Goal: Task Accomplishment & Management: Use online tool/utility

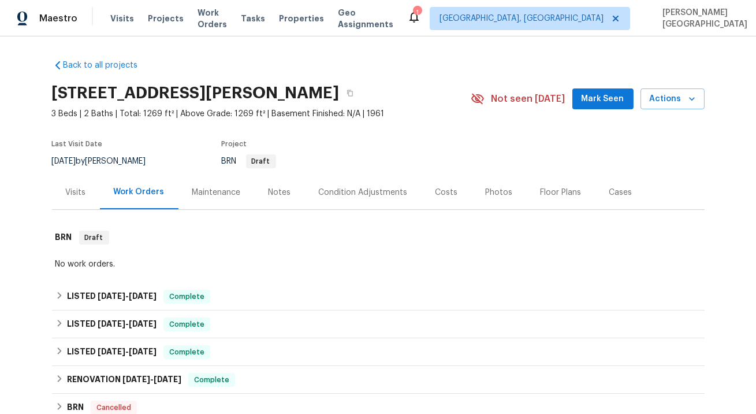
scroll to position [183, 0]
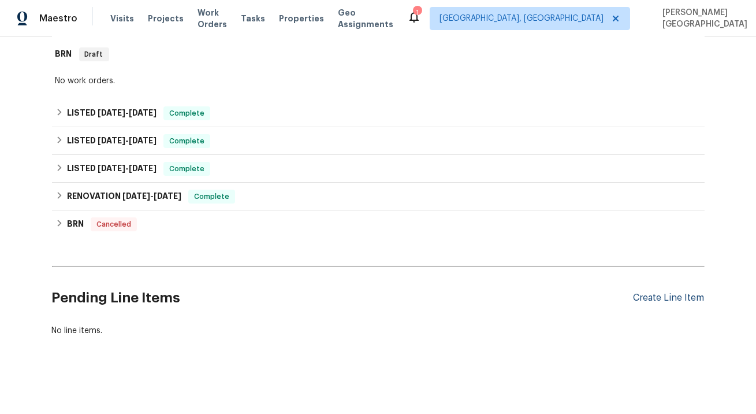
click at [666, 300] on div "Create Line Item" at bounding box center [669, 297] width 71 height 11
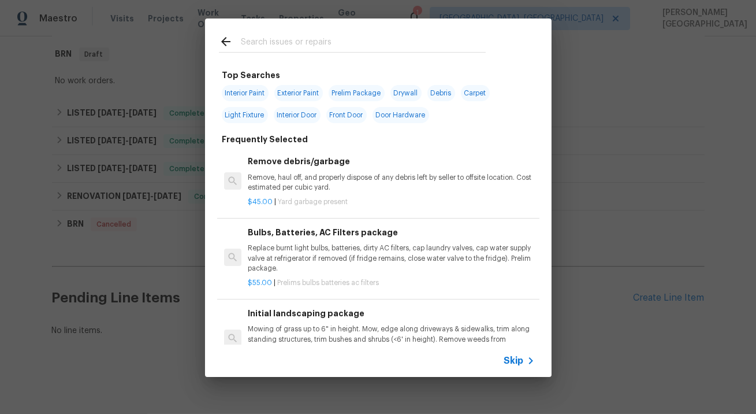
click at [512, 360] on span "Skip" at bounding box center [514, 361] width 20 height 12
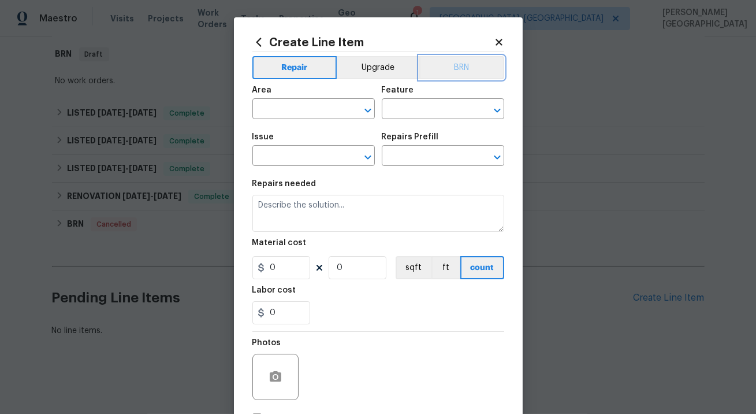
click at [468, 65] on button "BRN" at bounding box center [461, 67] width 85 height 23
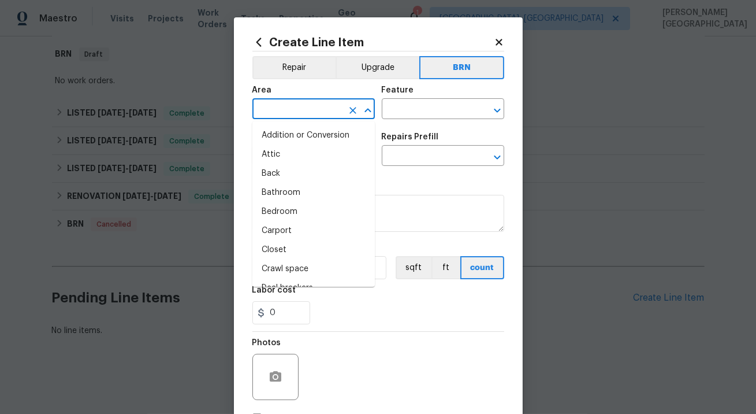
click at [284, 103] on input "text" at bounding box center [297, 110] width 90 height 18
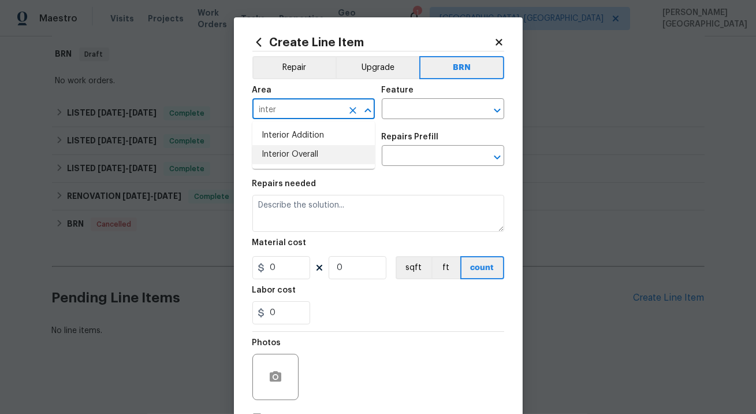
click at [302, 150] on li "Interior Overall" at bounding box center [313, 154] width 122 height 19
type input "Interior Overall"
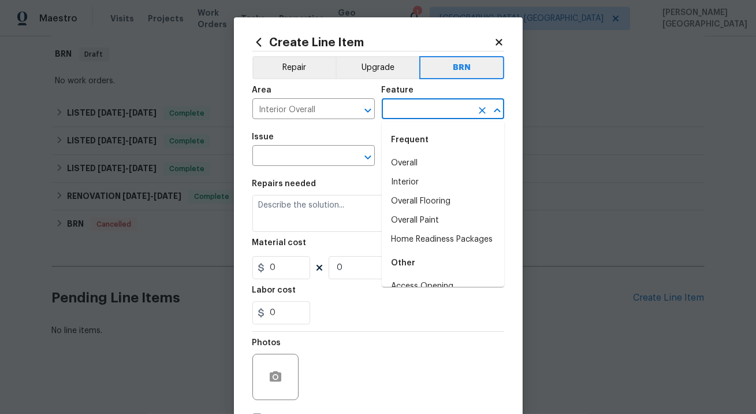
click at [424, 103] on input "text" at bounding box center [427, 110] width 90 height 18
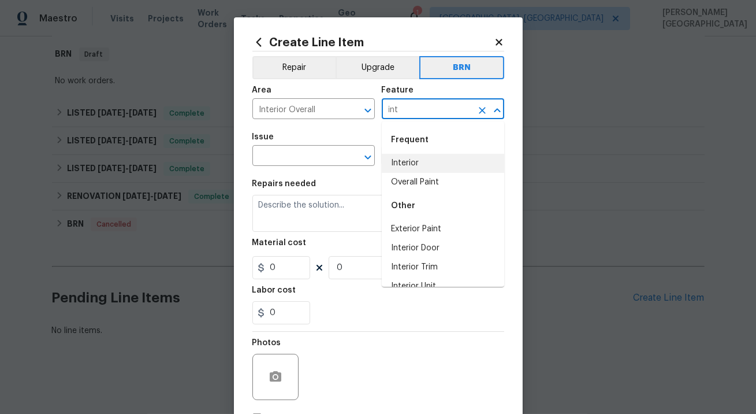
click at [426, 166] on li "Interior" at bounding box center [443, 163] width 122 height 19
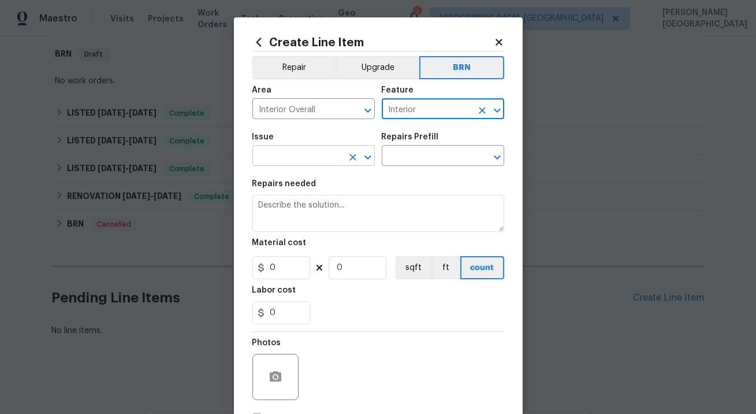
type input "Interior"
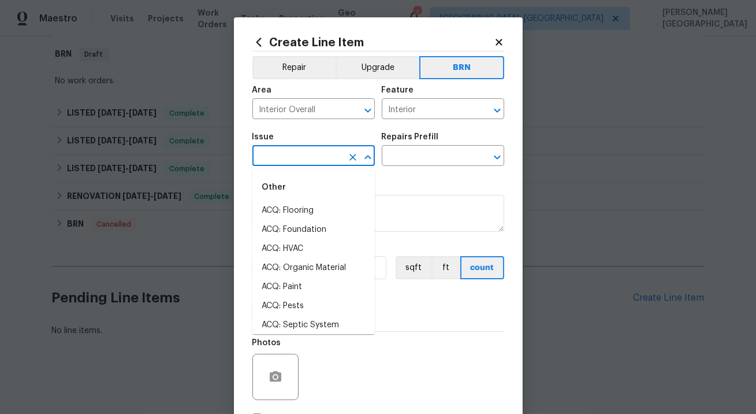
click at [298, 155] on input "text" at bounding box center [297, 157] width 90 height 18
type input "i"
type input "n"
click at [297, 209] on li "Demo Interior" at bounding box center [313, 210] width 122 height 19
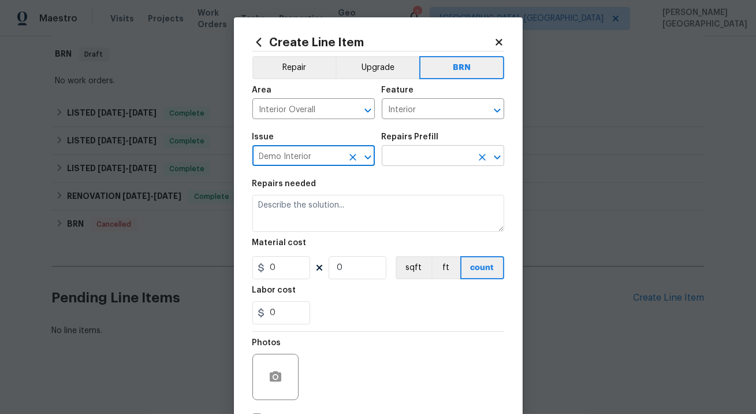
type input "Demo Interior"
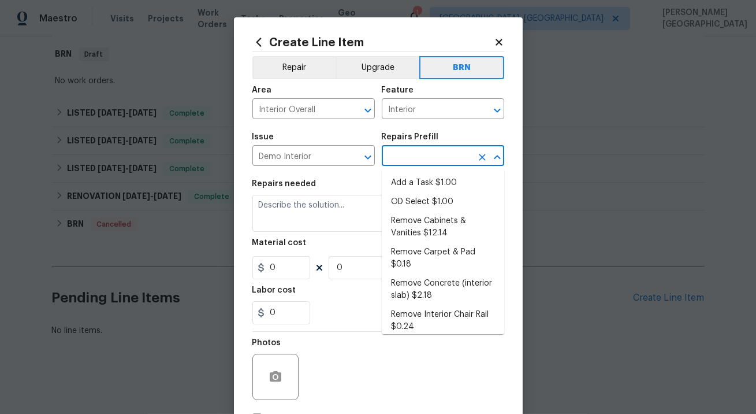
click at [411, 152] on input "text" at bounding box center [427, 157] width 90 height 18
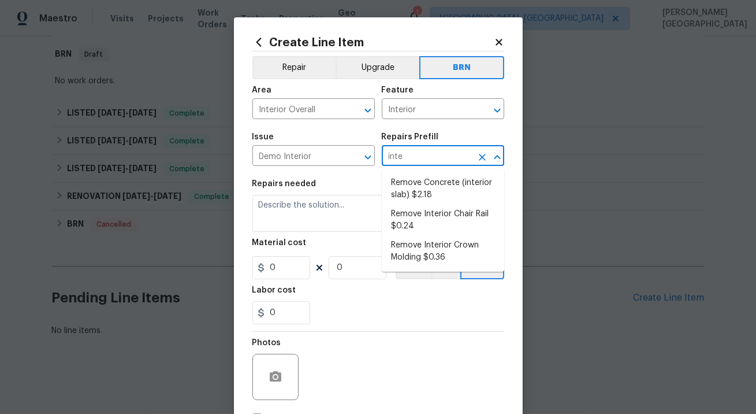
type input "inter"
click at [418, 195] on li "Remove Concrete (interior slab) $2.18" at bounding box center [443, 188] width 122 height 31
type input "Demolition"
type input "Remove Concrete (interior slab) $2.18"
type textarea "Demo/remove and properly dispose of the concrete (1''-4'') as outlined by the P…"
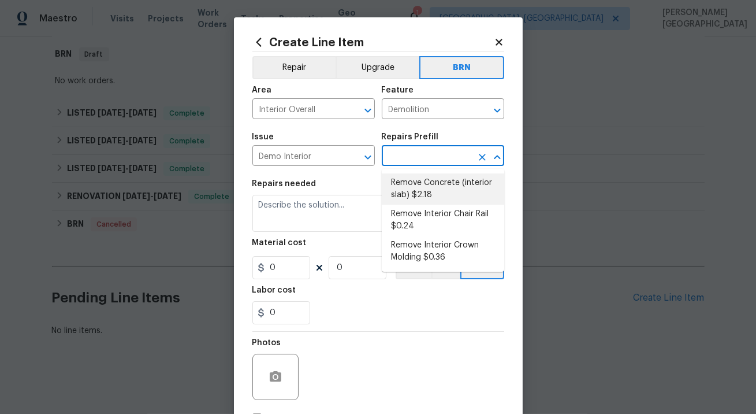
type input "2.18"
type input "1"
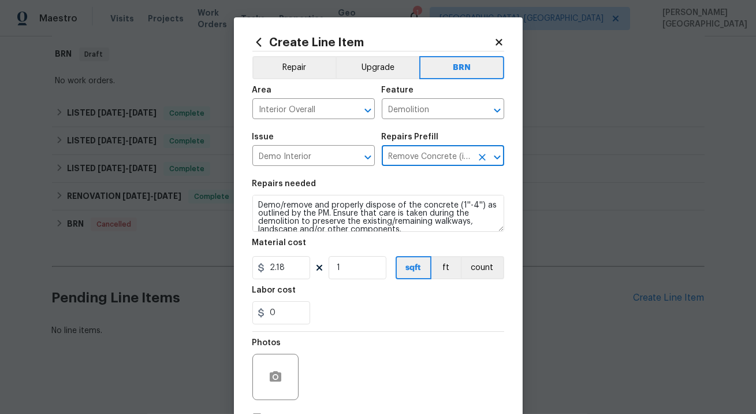
type input "Remove Concrete (interior slab) $2.18"
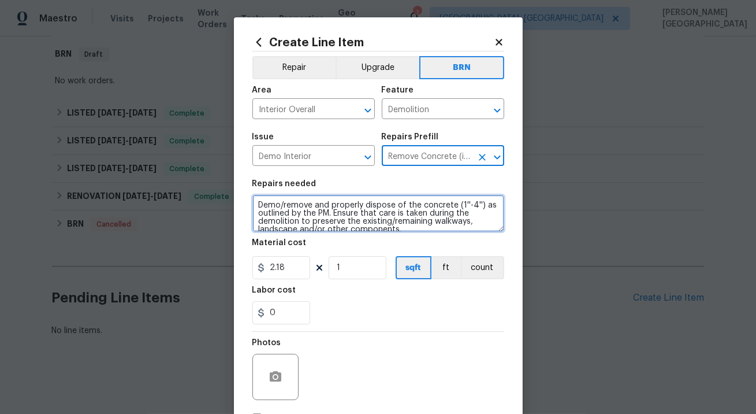
click at [309, 216] on textarea "Demo/remove and properly dispose of the concrete (1''-4'') as outlined by the P…" at bounding box center [378, 213] width 252 height 37
paste textarea "Seller to remover plastic sheathing in crawl space and dispose of. Pump out sta…"
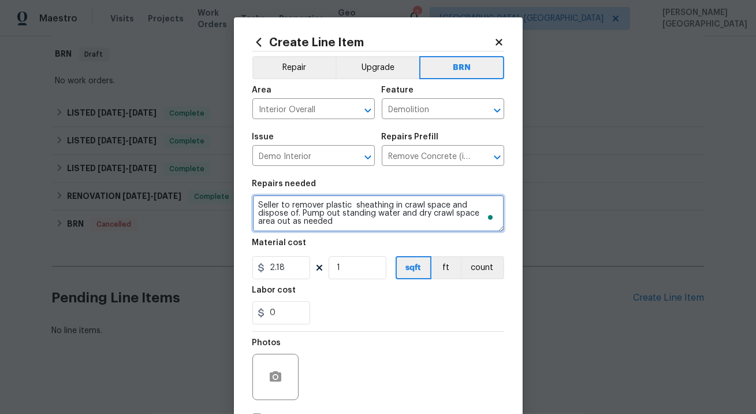
scroll to position [2, 0]
type textarea "Seller to remover plastic sheathing in crawl space and dispose of. Pump out sta…"
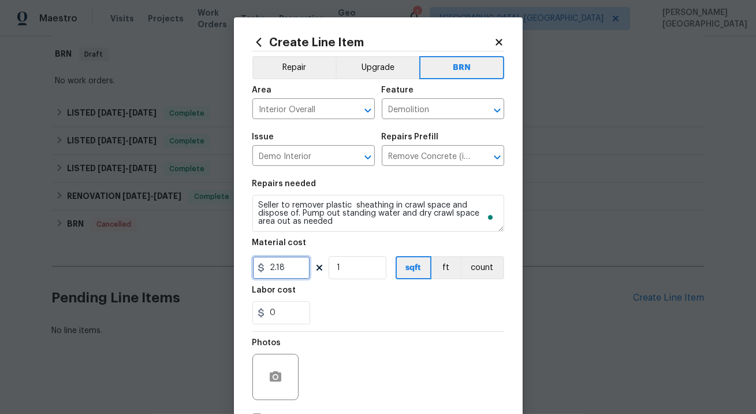
click at [287, 266] on input "2.18" at bounding box center [281, 267] width 58 height 23
type input "0"
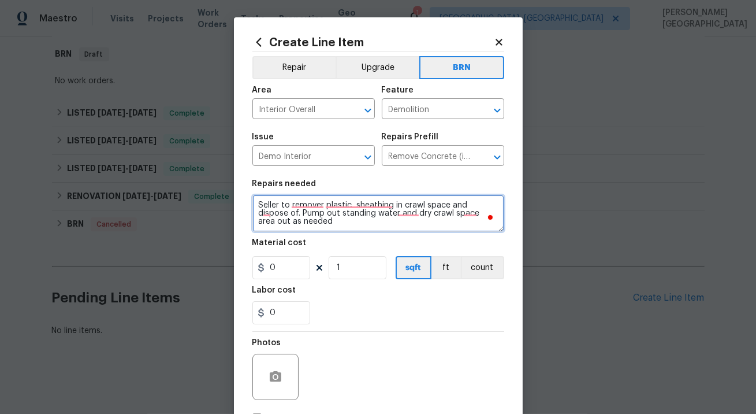
click at [322, 213] on textarea "Seller to remover plastic sheathing in crawl space and dispose of. Pump out sta…" at bounding box center [378, 213] width 252 height 37
paste textarea "To enrich screen reader interactions, please activate Accessibility in Grammarl…"
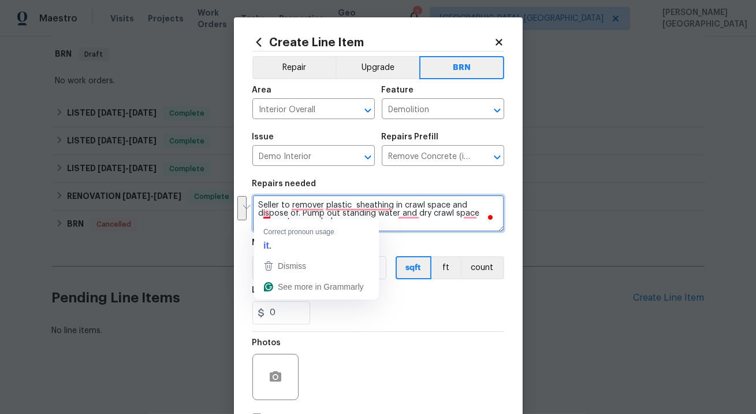
click at [268, 213] on textarea "Seller to remover plastic sheathing in crawl space and dispose of. Pump out sta…" at bounding box center [378, 213] width 252 height 37
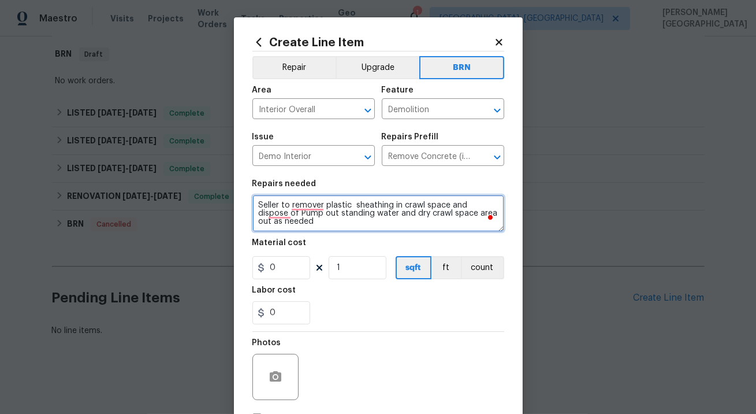
scroll to position [8, 0]
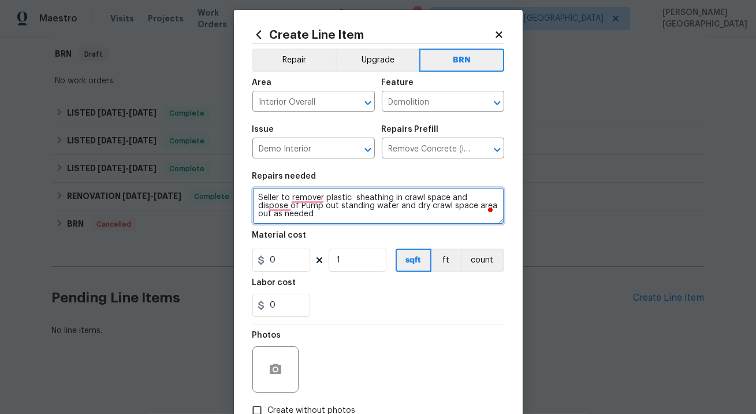
type textarea "Seller to remover plastic sheathing in crawl space and dispose of Pump out stan…"
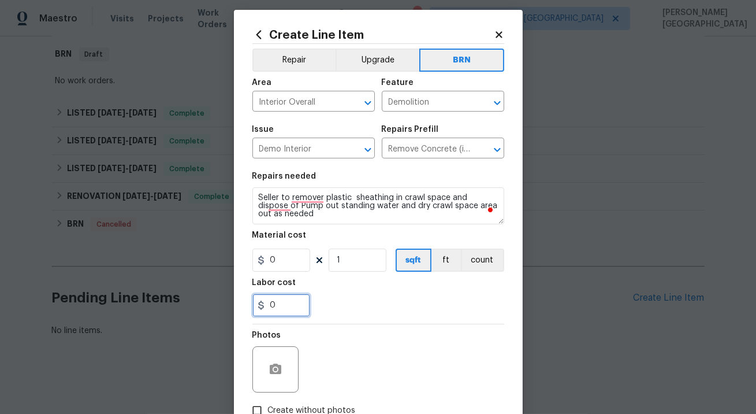
click at [280, 307] on input "0" at bounding box center [281, 305] width 58 height 23
paste input "250.00"
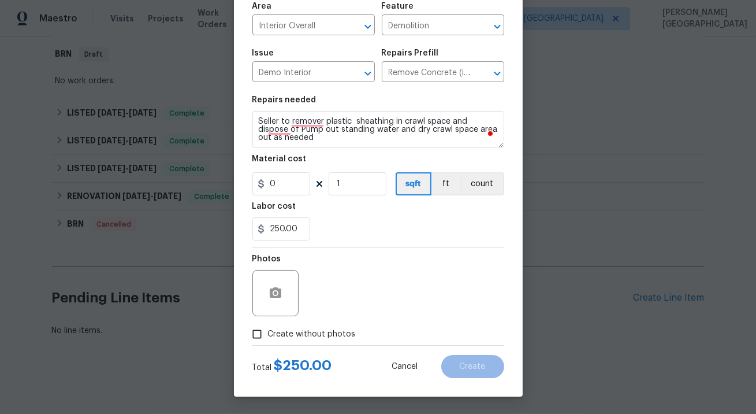
type input "250"
click at [277, 290] on icon "button" at bounding box center [276, 292] width 12 height 10
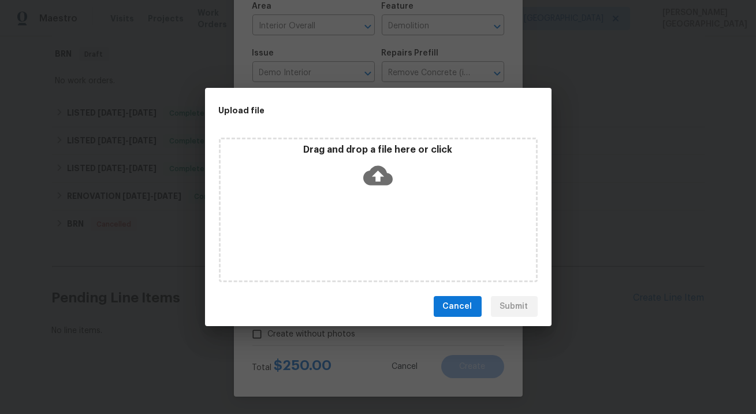
click at [386, 174] on icon at bounding box center [377, 176] width 29 height 20
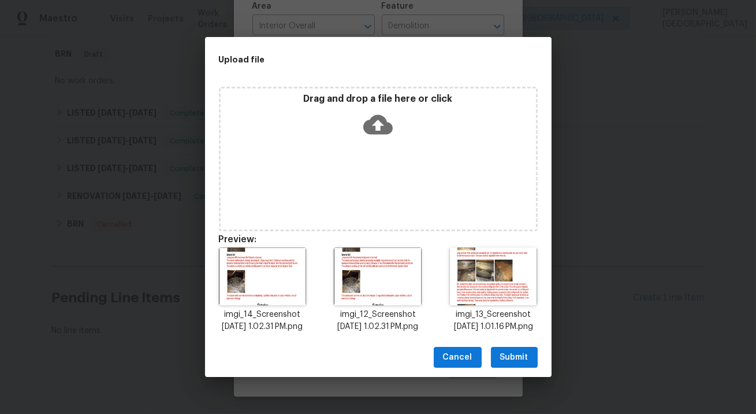
click at [506, 357] on span "Submit" at bounding box center [514, 357] width 28 height 14
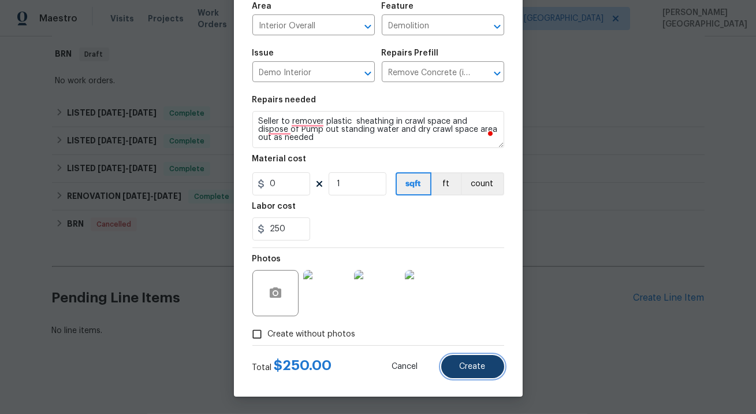
click at [467, 362] on span "Create" at bounding box center [473, 366] width 26 height 9
type input "0"
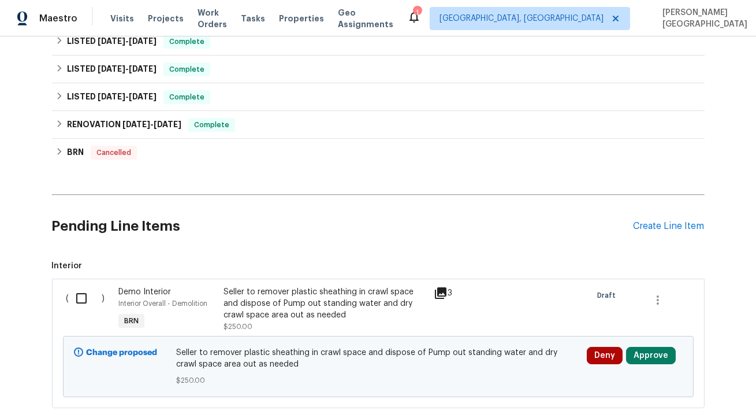
scroll to position [326, 0]
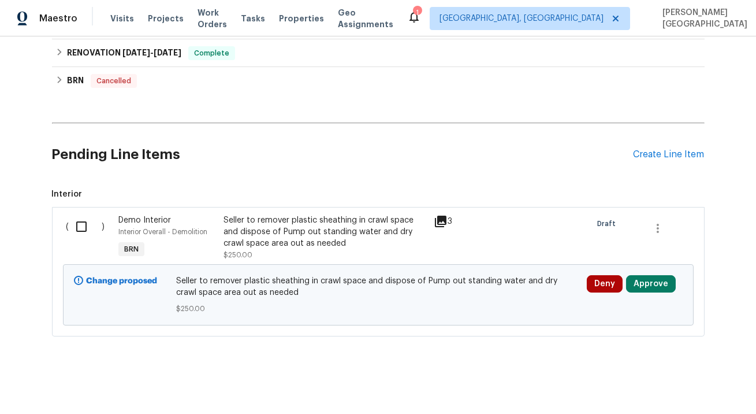
click at [85, 222] on input "checkbox" at bounding box center [85, 226] width 33 height 24
checkbox input "true"
click at [701, 387] on span "Create Work Order" at bounding box center [690, 385] width 77 height 14
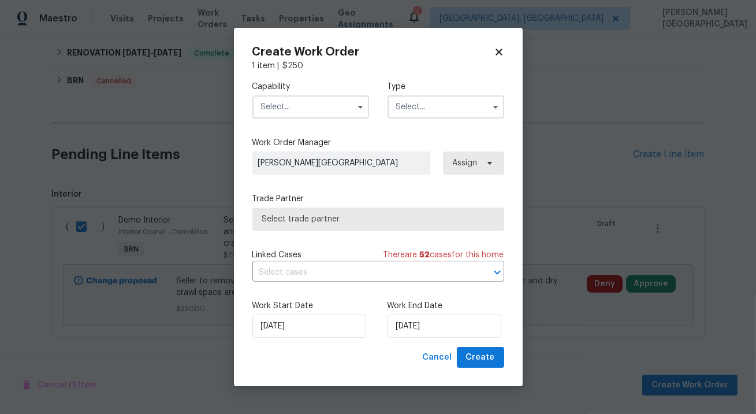
click at [277, 103] on input "text" at bounding box center [310, 106] width 117 height 23
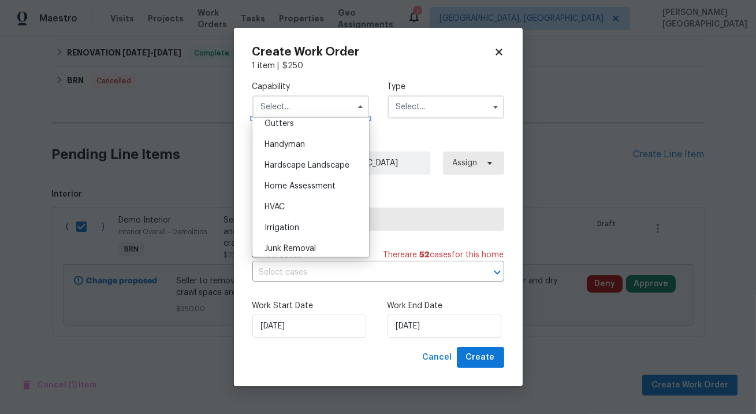
scroll to position [618, 0]
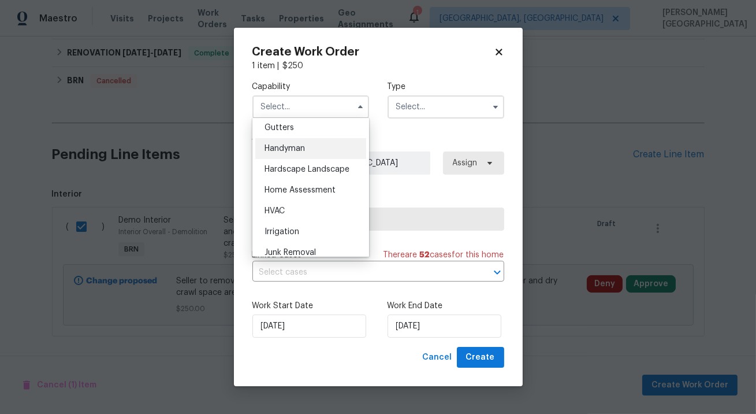
click at [294, 146] on span "Handyman" at bounding box center [285, 148] width 40 height 8
type input "Handyman"
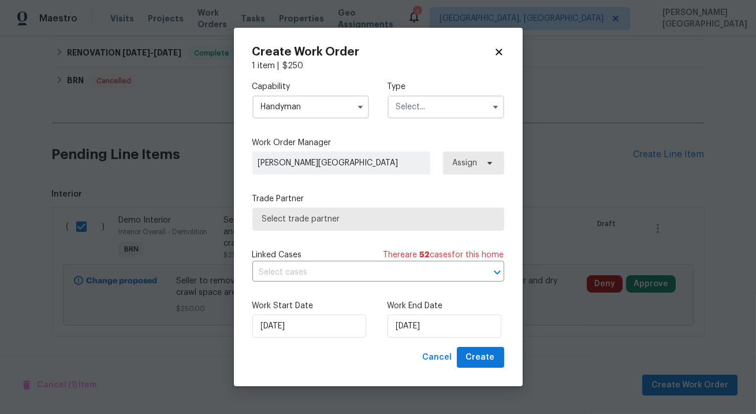
click at [396, 109] on input "text" at bounding box center [446, 106] width 117 height 23
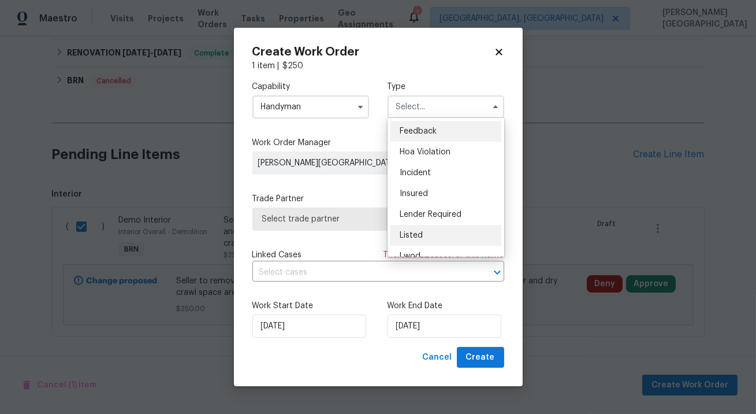
scroll to position [137, 0]
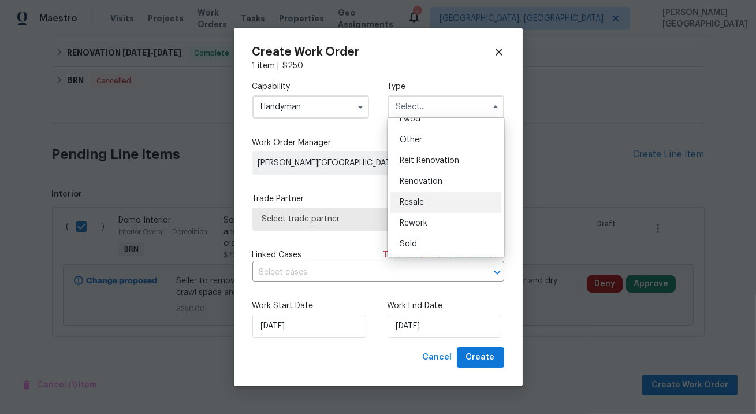
click at [416, 198] on span "Resale" at bounding box center [412, 202] width 24 height 8
type input "Resale"
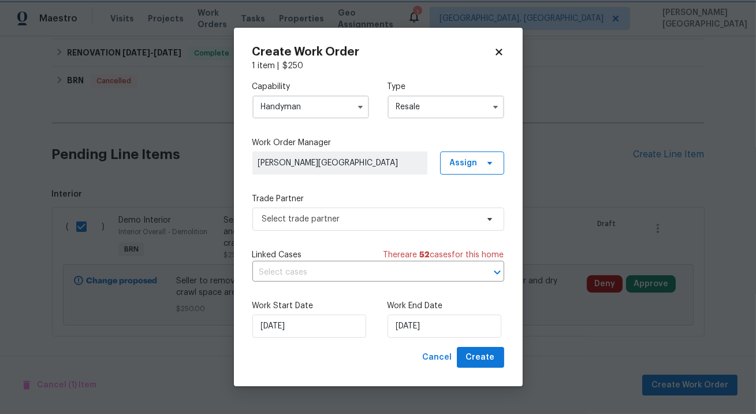
scroll to position [0, 0]
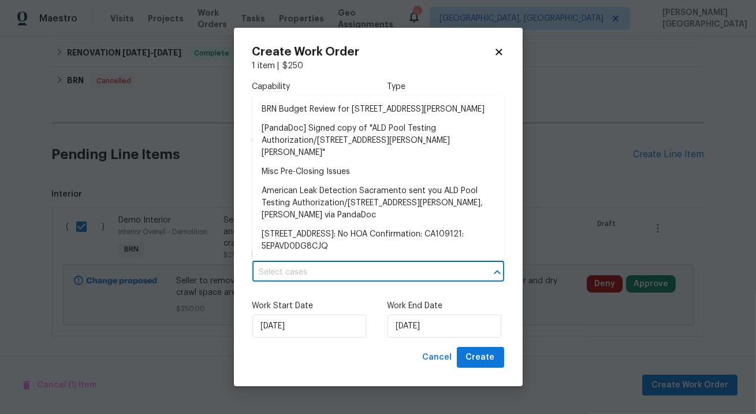
click at [315, 276] on input "text" at bounding box center [362, 272] width 220 height 18
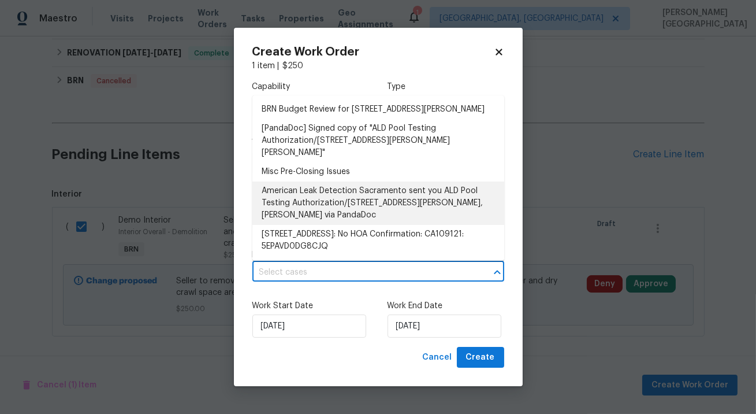
drag, startPoint x: 314, startPoint y: 120, endPoint x: 299, endPoint y: 221, distance: 102.2
click at [299, 220] on ul "BRN Budget Review for [STREET_ADDRESS] [PandaDoc] Signed copy of "ALD Pool Test…" at bounding box center [378, 177] width 252 height 165
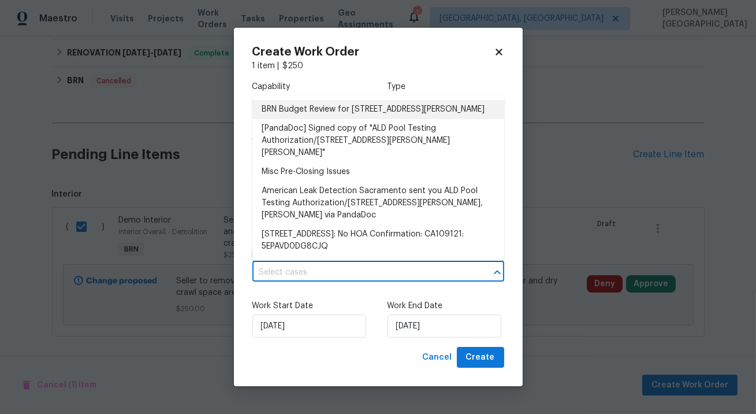
click at [341, 119] on li "BRN Budget Review for [STREET_ADDRESS][PERSON_NAME]" at bounding box center [378, 109] width 252 height 19
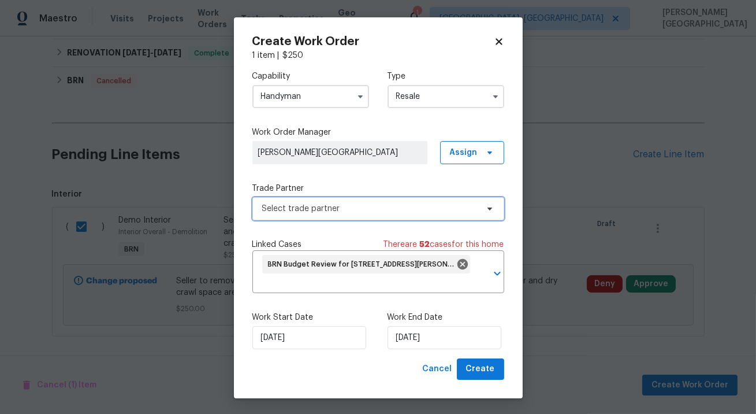
click at [322, 211] on span "Select trade partner" at bounding box center [370, 209] width 216 height 12
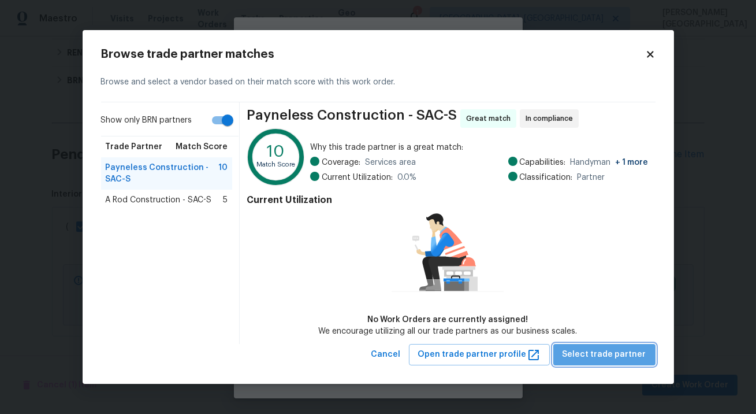
click at [625, 352] on span "Select trade partner" at bounding box center [605, 354] width 84 height 14
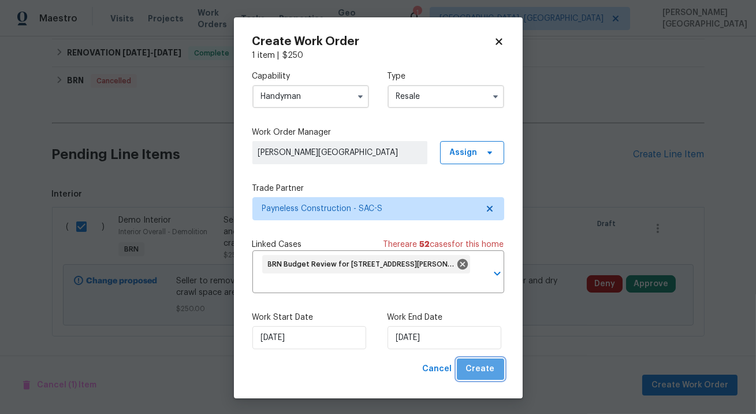
click at [486, 366] on span "Create" at bounding box center [480, 369] width 29 height 14
checkbox input "false"
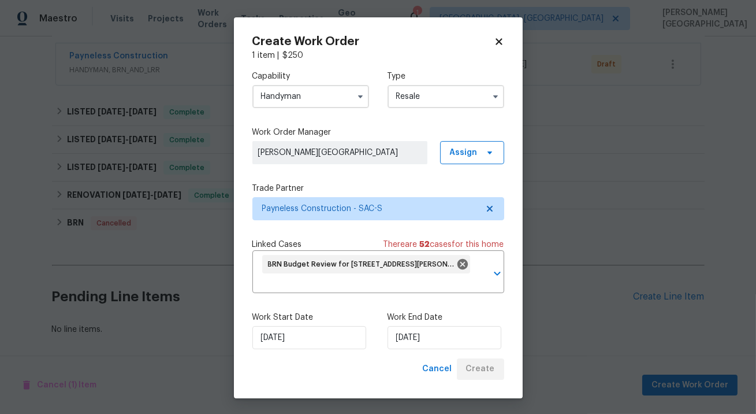
scroll to position [214, 0]
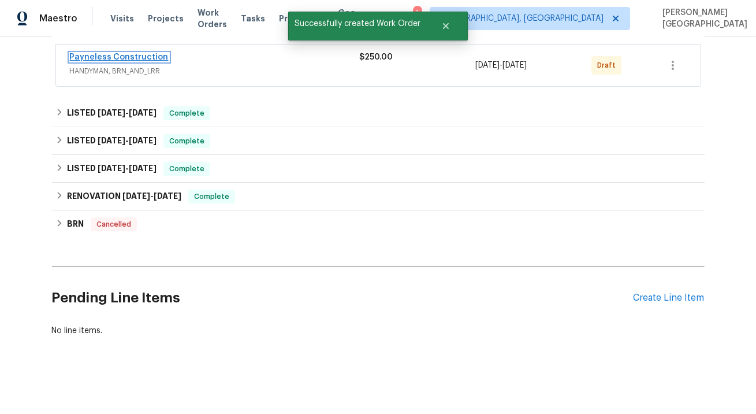
click at [145, 58] on link "Payneless Construction" at bounding box center [119, 57] width 99 height 8
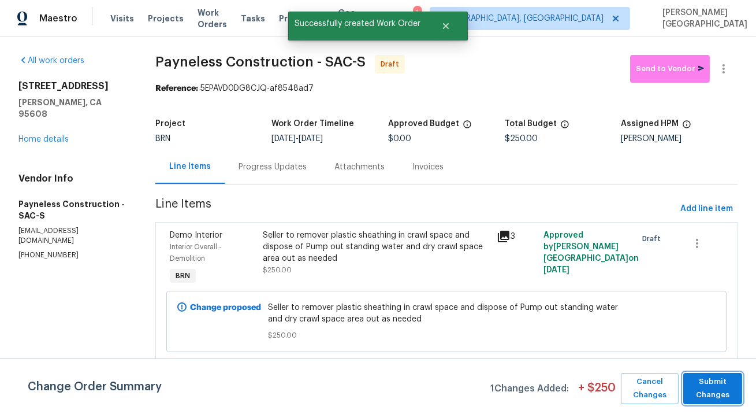
click at [712, 399] on span "Submit Changes" at bounding box center [712, 388] width 47 height 27
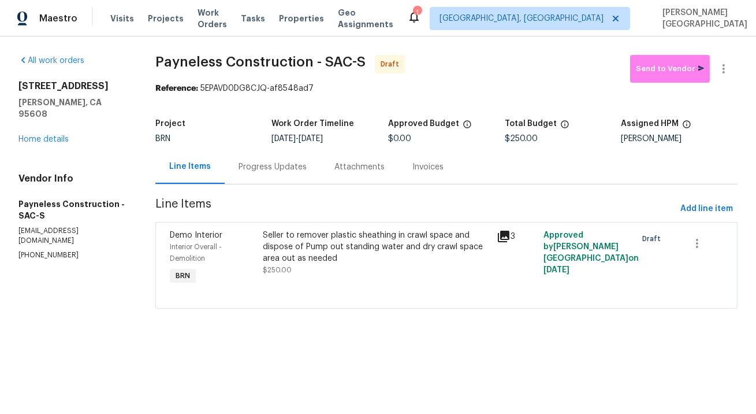
click at [285, 165] on div "Progress Updates" at bounding box center [273, 167] width 68 height 12
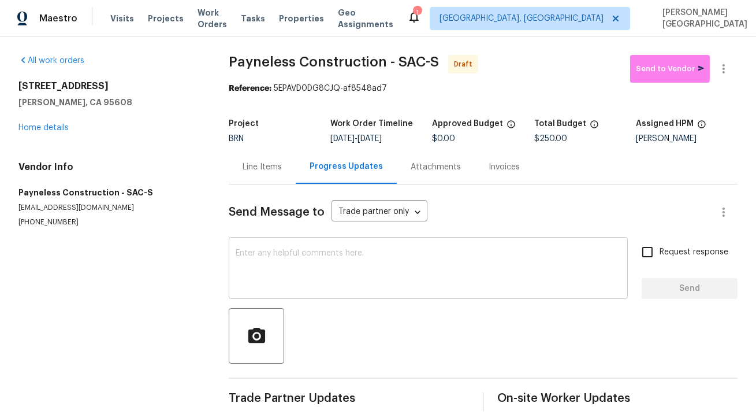
click at [288, 277] on textarea at bounding box center [428, 269] width 385 height 40
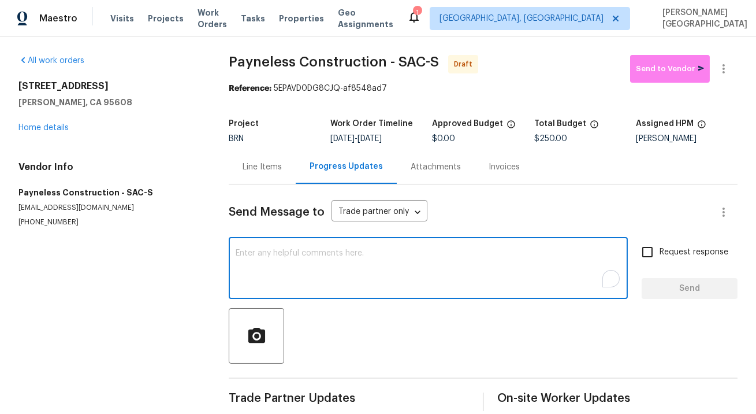
paste textarea "This is [PERSON_NAME] from Opendoor. Please confirm receipt of the work order d…"
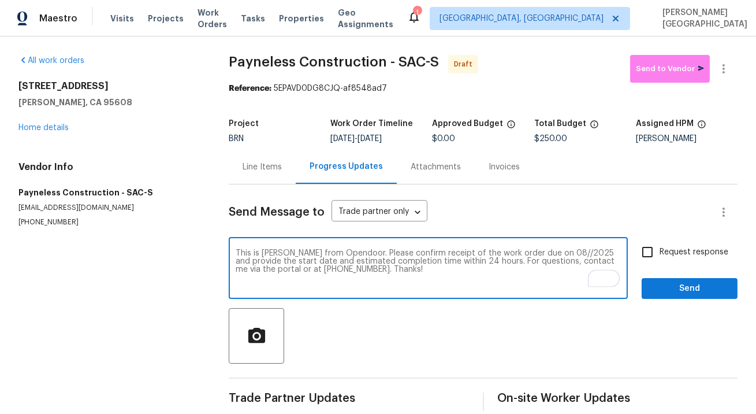
click at [541, 253] on textarea "This is [PERSON_NAME] from Opendoor. Please confirm receipt of the work order d…" at bounding box center [428, 269] width 385 height 40
type textarea "This is [PERSON_NAME] from Opendoor. Please confirm receipt of the work order d…"
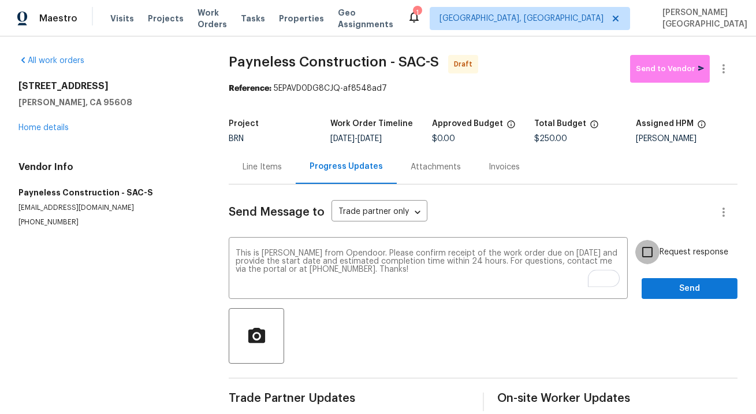
click at [648, 255] on input "Request response" at bounding box center [648, 252] width 24 height 24
checkbox input "true"
click at [667, 287] on span "Send" at bounding box center [689, 288] width 77 height 14
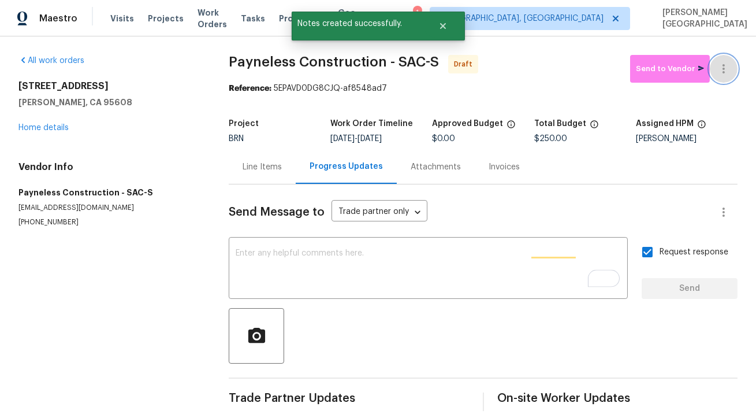
click at [723, 63] on icon "button" at bounding box center [724, 69] width 14 height 14
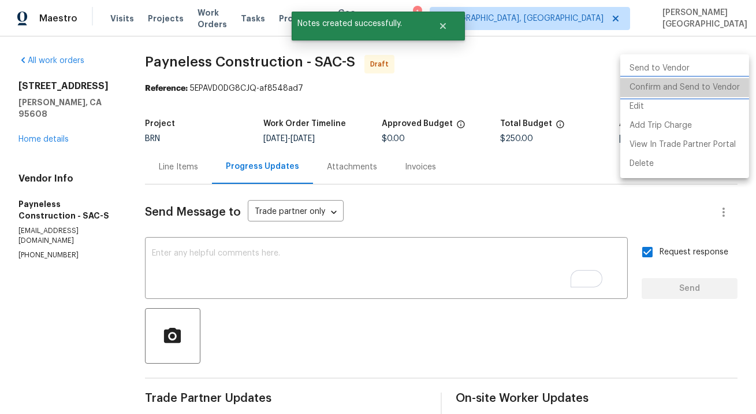
click at [685, 91] on li "Confirm and Send to Vendor" at bounding box center [685, 87] width 129 height 19
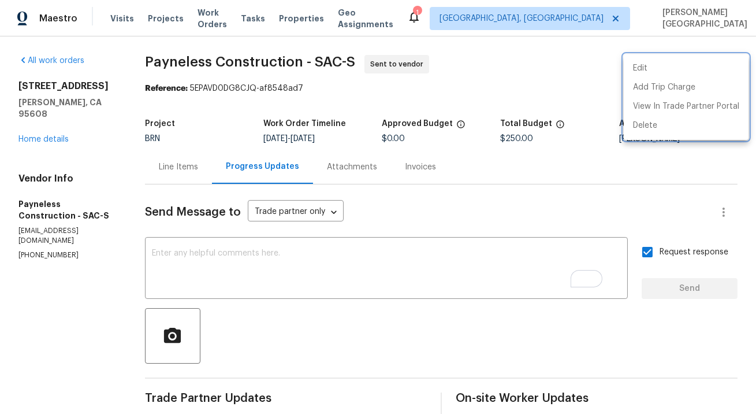
click at [426, 143] on div at bounding box center [378, 207] width 756 height 414
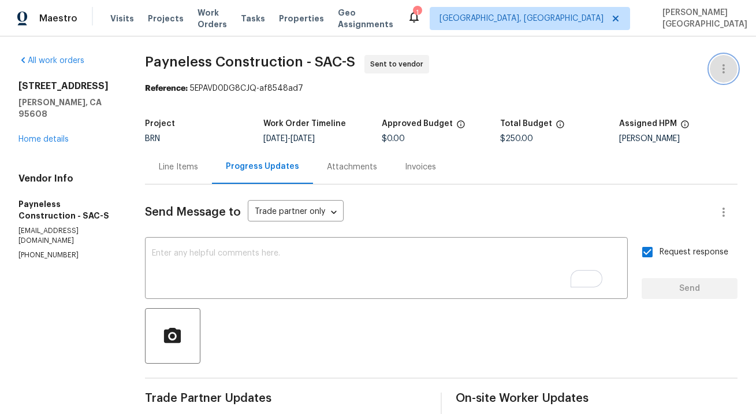
click at [716, 65] on button "button" at bounding box center [724, 69] width 28 height 28
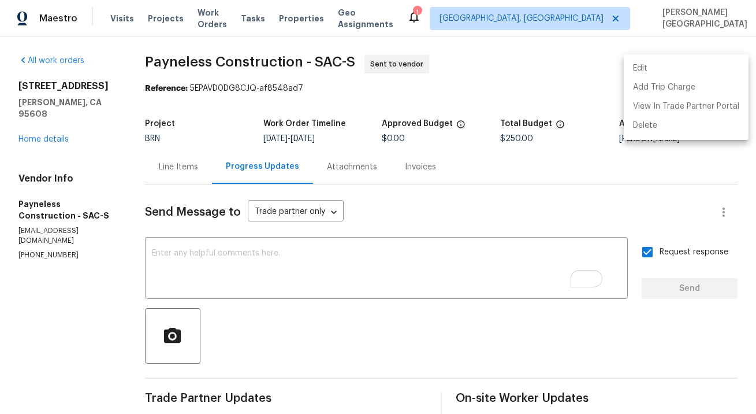
click at [674, 73] on li "Edit" at bounding box center [686, 68] width 125 height 19
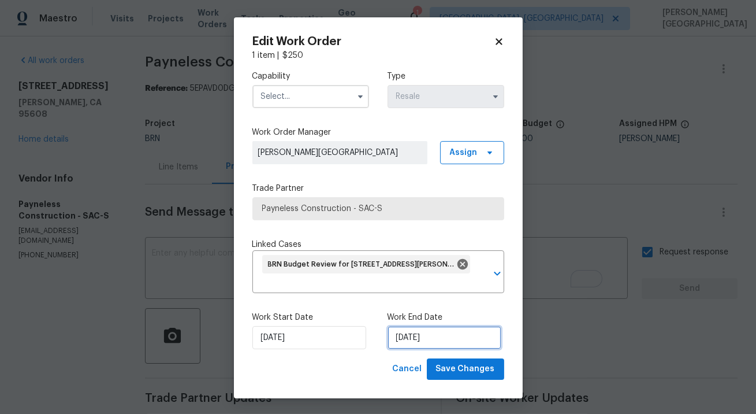
click at [400, 337] on input "[DATE]" at bounding box center [445, 337] width 114 height 23
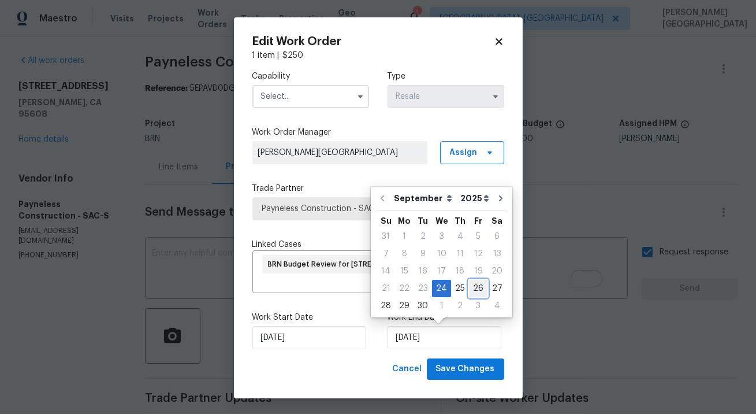
click at [476, 291] on div "26" at bounding box center [478, 288] width 18 height 16
type input "[DATE]"
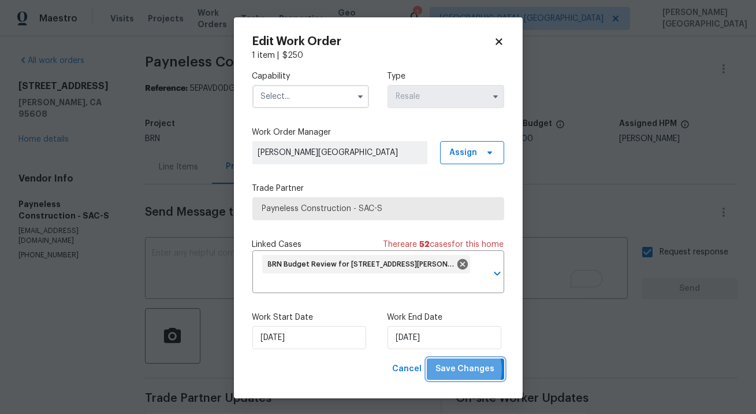
click at [459, 370] on span "Save Changes" at bounding box center [465, 369] width 59 height 14
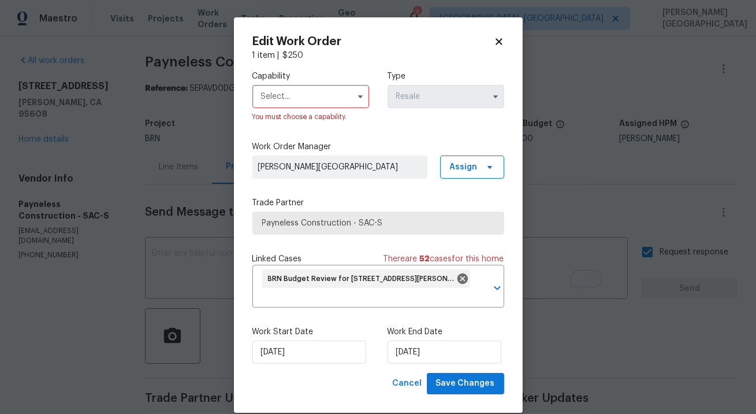
click at [292, 98] on input "text" at bounding box center [310, 96] width 117 height 23
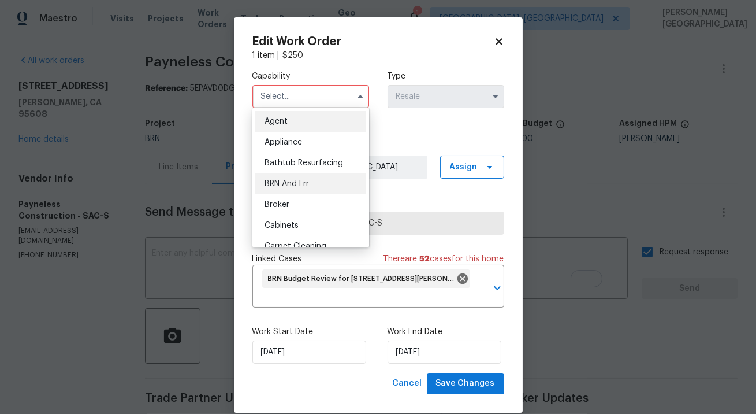
click at [300, 176] on div "BRN And Lrr" at bounding box center [310, 183] width 111 height 21
type input "BRN And Lrr"
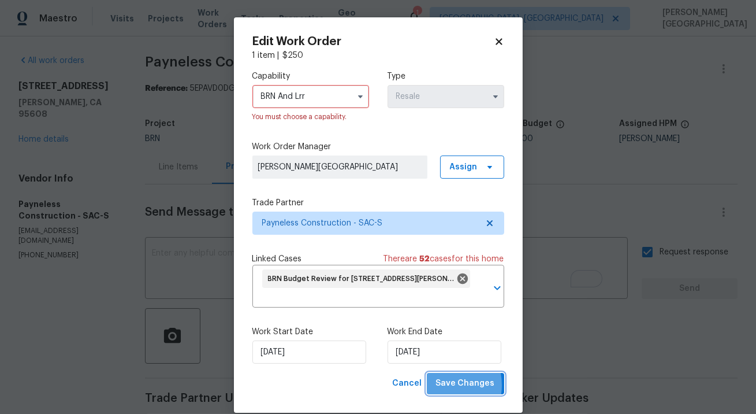
click at [441, 385] on span "Save Changes" at bounding box center [465, 383] width 59 height 14
